Goal: Task Accomplishment & Management: Use online tool/utility

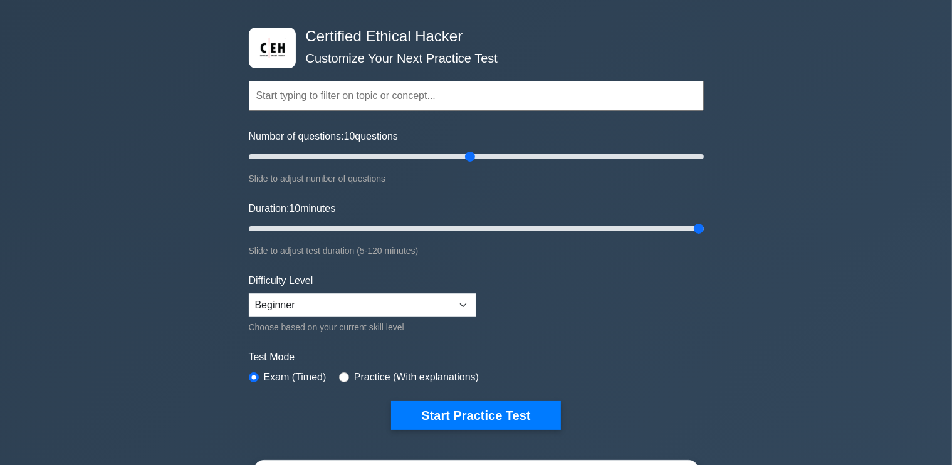
scroll to position [40, 0]
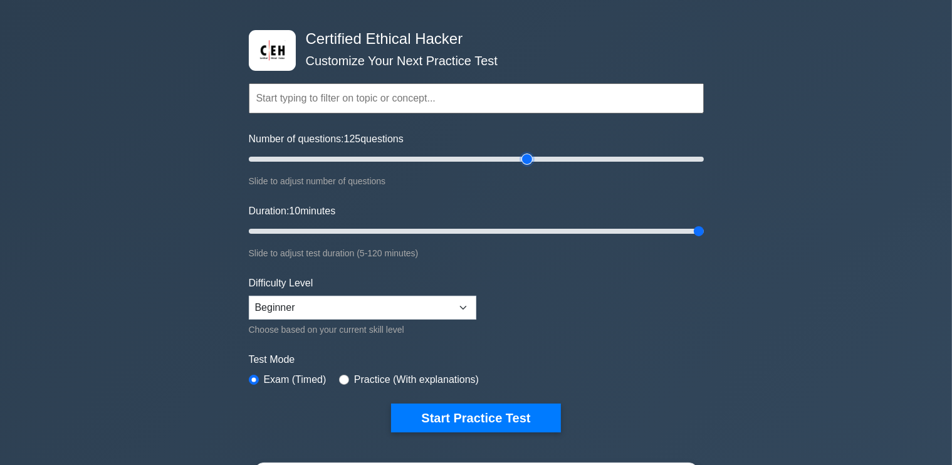
drag, startPoint x: 469, startPoint y: 159, endPoint x: 521, endPoint y: 156, distance: 52.7
click at [521, 156] on input "Number of questions: 125 questions" at bounding box center [476, 159] width 455 height 15
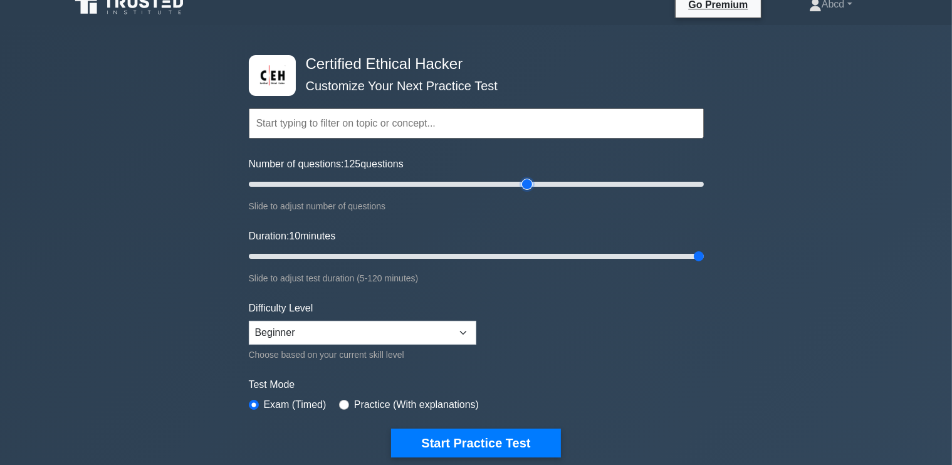
scroll to position [0, 0]
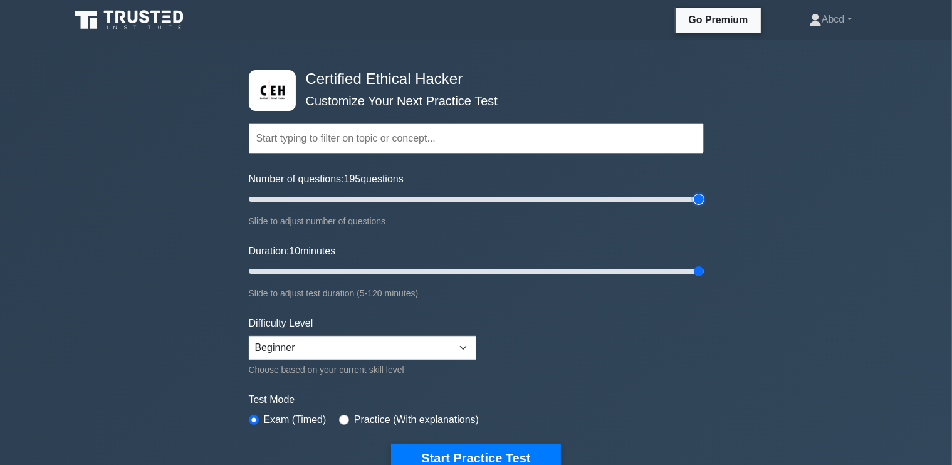
drag, startPoint x: 526, startPoint y: 201, endPoint x: 782, endPoint y: 202, distance: 256.2
type input "200"
click at [704, 202] on input "Number of questions: 195 questions" at bounding box center [476, 199] width 455 height 15
type input "120"
drag, startPoint x: 695, startPoint y: 270, endPoint x: 817, endPoint y: 252, distance: 122.9
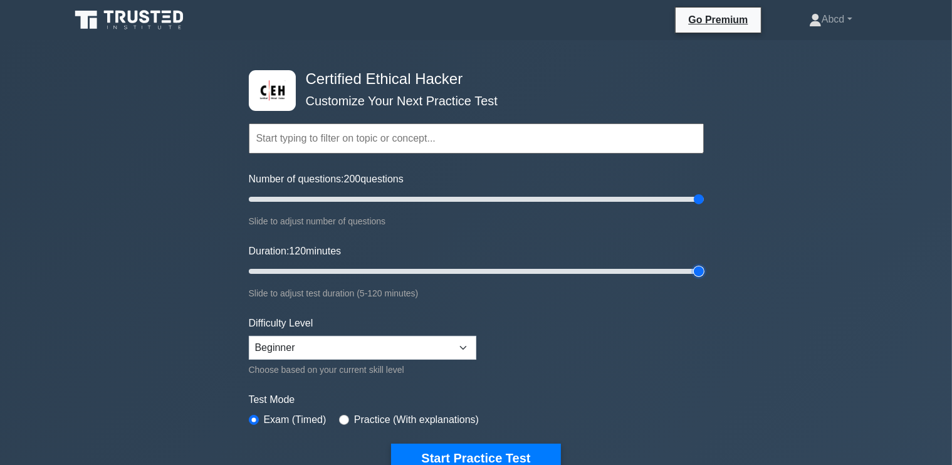
click at [704, 264] on input "Duration: 120 minutes" at bounding box center [476, 271] width 455 height 15
type input "200"
drag, startPoint x: 696, startPoint y: 197, endPoint x: 962, endPoint y: 177, distance: 266.4
click at [704, 192] on input "Number of questions: 200 questions" at bounding box center [476, 199] width 455 height 15
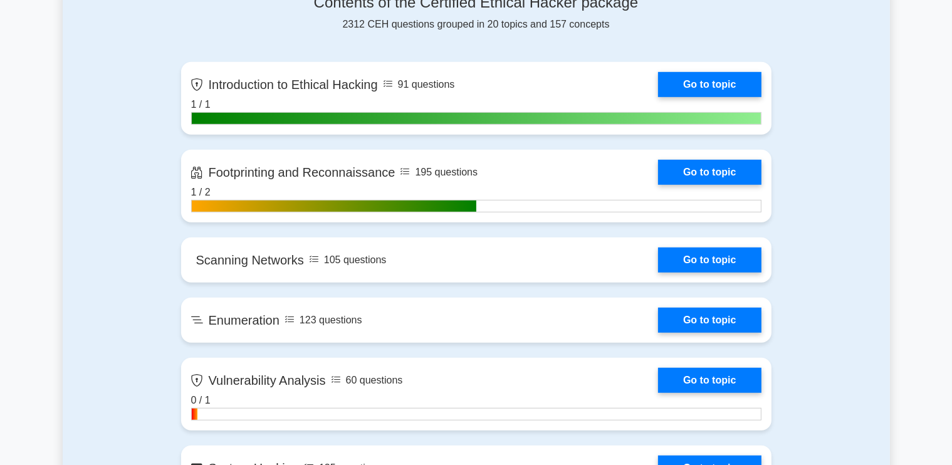
scroll to position [845, 0]
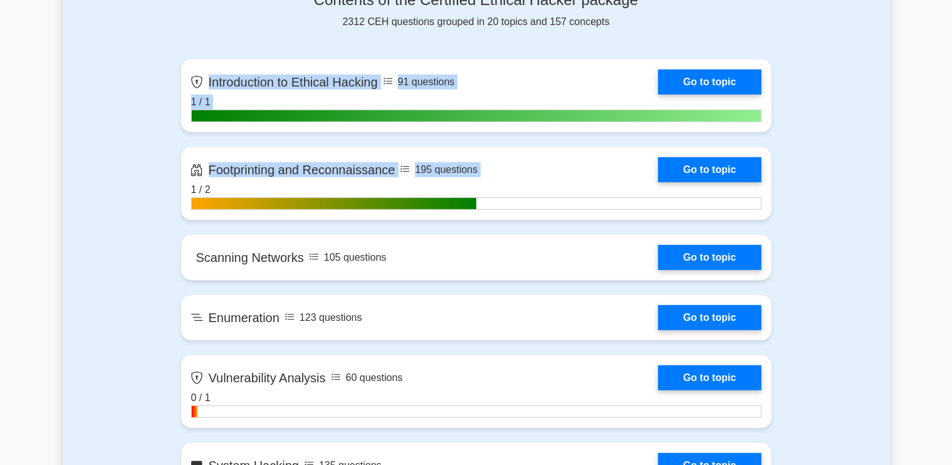
drag, startPoint x: 874, startPoint y: 133, endPoint x: 7, endPoint y: 56, distance: 870.4
